Goal: Task Accomplishment & Management: Use online tool/utility

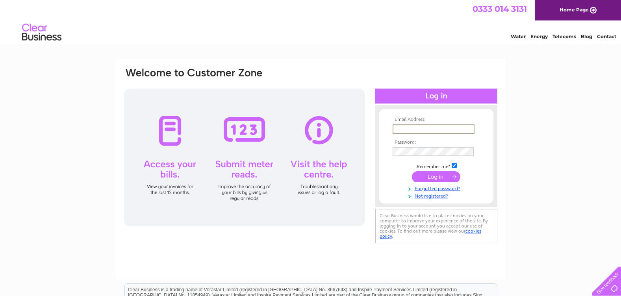
click at [397, 131] on input "text" at bounding box center [433, 128] width 82 height 9
type input "[EMAIL_ADDRESS][DOMAIN_NAME]"
click at [436, 177] on input "submit" at bounding box center [436, 176] width 48 height 11
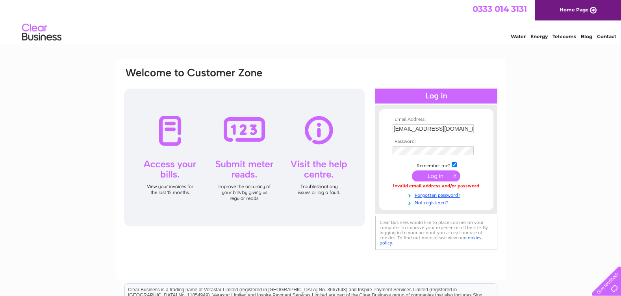
click at [438, 176] on input "submit" at bounding box center [436, 175] width 48 height 11
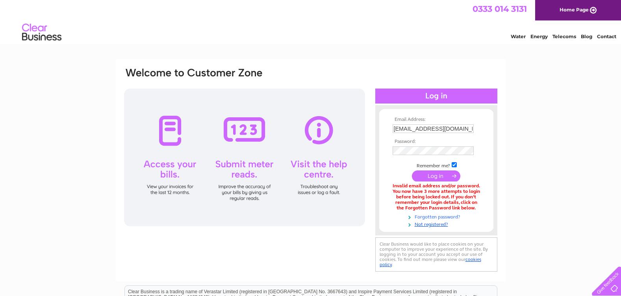
click at [432, 217] on link "Forgotten password?" at bounding box center [436, 215] width 89 height 7
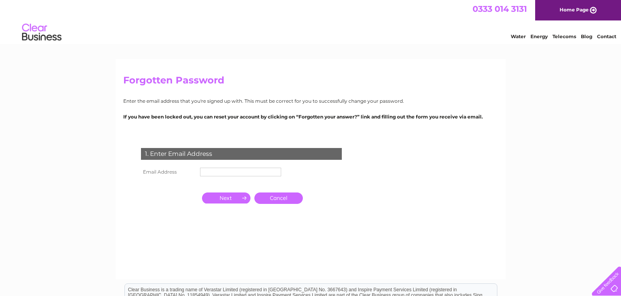
click at [212, 174] on input "text" at bounding box center [240, 172] width 81 height 9
type input "[EMAIL_ADDRESS][DOMAIN_NAME]"
click at [236, 201] on input "button" at bounding box center [226, 197] width 48 height 11
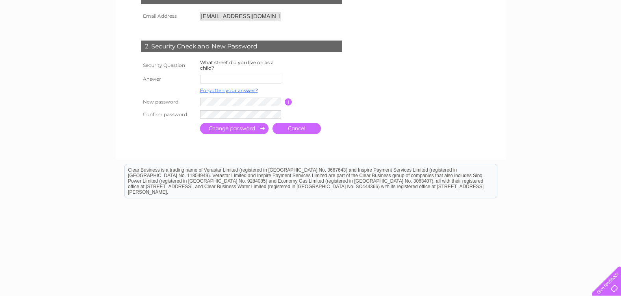
scroll to position [160, 0]
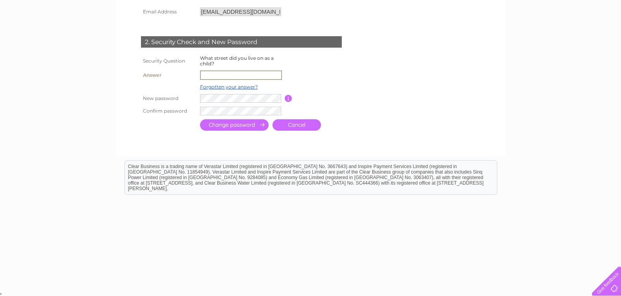
click at [205, 74] on input "text" at bounding box center [241, 74] width 82 height 9
type input "Addison Grove"
click at [200, 119] on input "submit" at bounding box center [234, 124] width 68 height 11
click at [255, 126] on input "submit" at bounding box center [234, 124] width 68 height 11
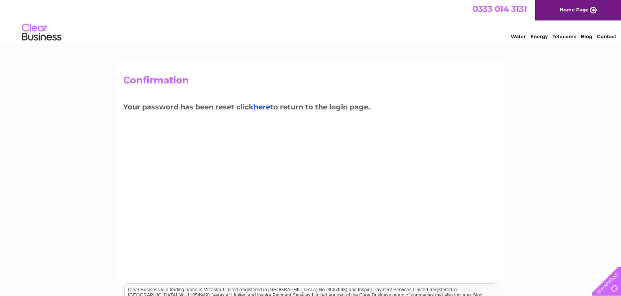
click at [262, 108] on link "here" at bounding box center [261, 107] width 17 height 9
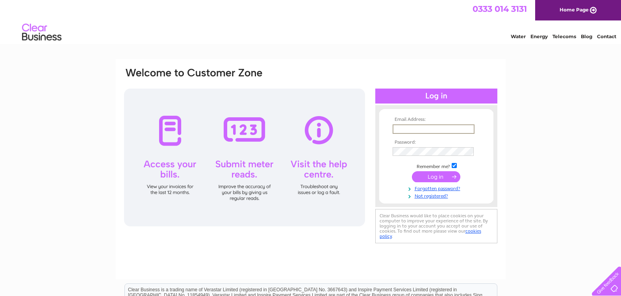
click at [394, 128] on input "text" at bounding box center [433, 128] width 82 height 9
type input "ronsfurnishers@yahoo.co.uk"
click at [434, 179] on input "submit" at bounding box center [436, 176] width 48 height 11
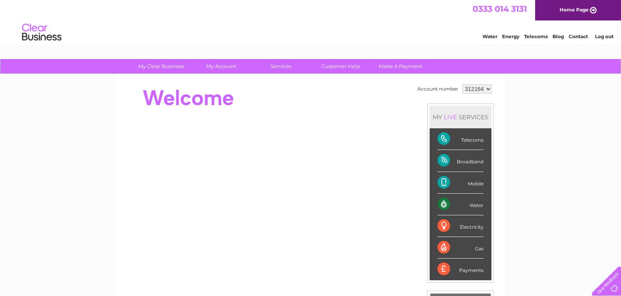
click at [461, 207] on div "Water" at bounding box center [460, 205] width 46 height 22
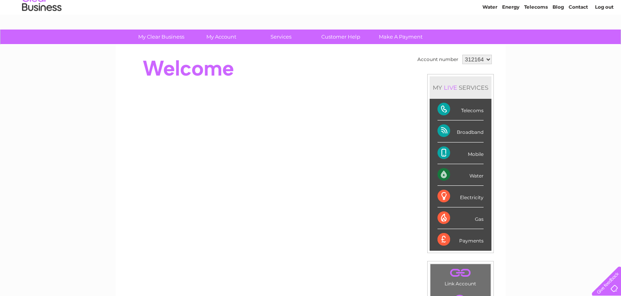
scroll to position [22, 0]
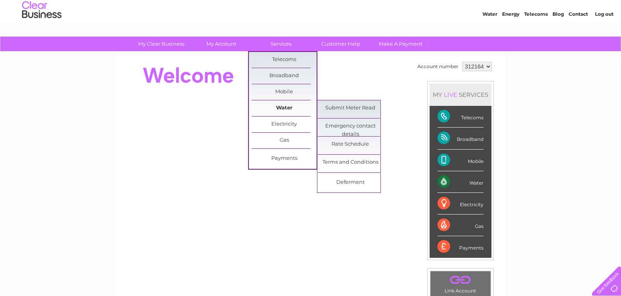
click at [286, 108] on link "Water" at bounding box center [283, 108] width 65 height 16
click at [332, 108] on link "Submit Meter Read" at bounding box center [350, 108] width 65 height 16
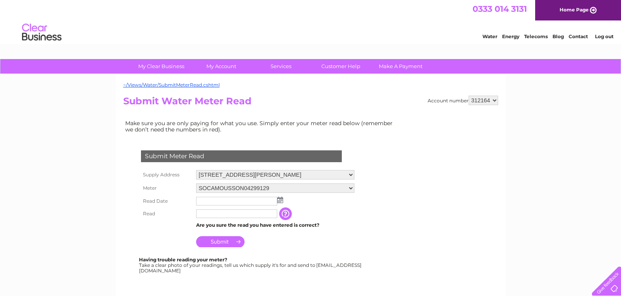
click at [280, 201] on img at bounding box center [280, 200] width 6 height 6
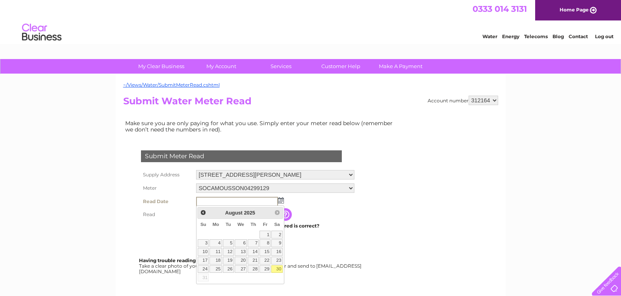
click at [280, 268] on link "30" at bounding box center [276, 269] width 11 height 8
type input "2025/08/30"
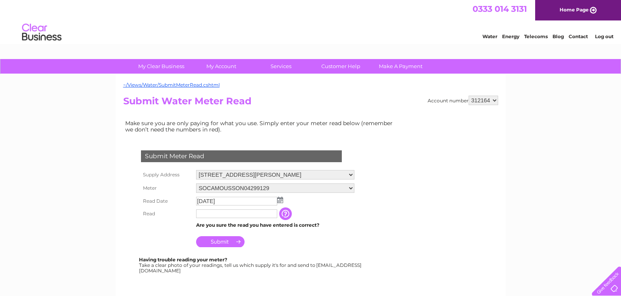
click at [206, 216] on input "text" at bounding box center [236, 213] width 81 height 9
type input "3144"
click at [220, 245] on input "Submit" at bounding box center [220, 241] width 48 height 11
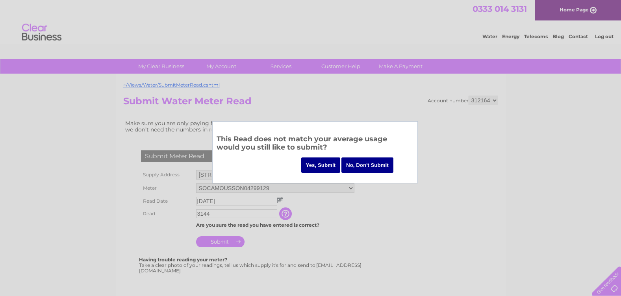
click at [318, 165] on input "Yes, Submit" at bounding box center [320, 164] width 39 height 15
